Goal: Task Accomplishment & Management: Use online tool/utility

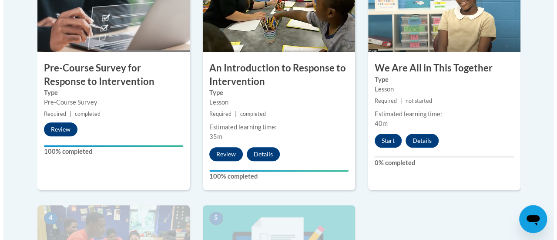
scroll to position [327, 0]
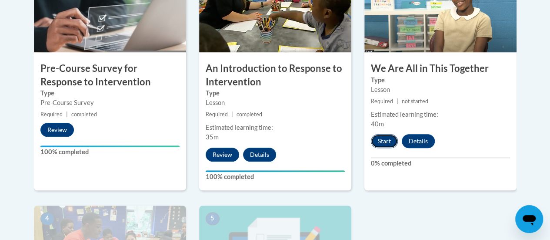
click at [385, 141] on button "Start" at bounding box center [384, 141] width 27 height 14
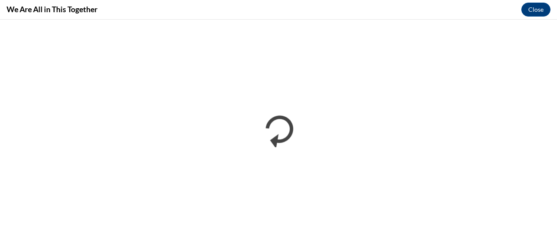
scroll to position [0, 0]
